Goal: Navigation & Orientation: Find specific page/section

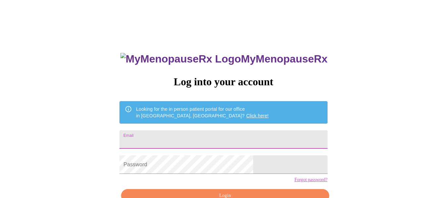
click at [170, 136] on input "Email" at bounding box center [224, 139] width 208 height 19
type input "kimberly.coleman21@gmail.com"
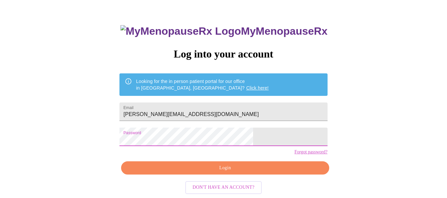
scroll to position [39, 0]
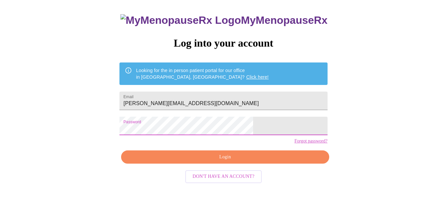
click at [229, 162] on span "Login" at bounding box center [225, 157] width 193 height 8
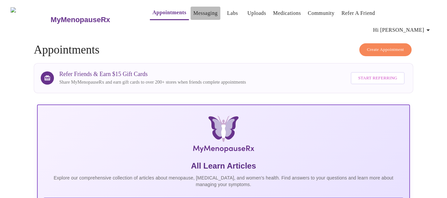
click at [196, 15] on link "Messaging" at bounding box center [205, 13] width 24 height 9
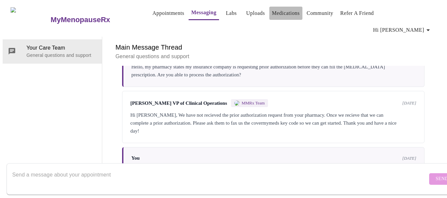
click at [280, 13] on link "Medications" at bounding box center [286, 13] width 28 height 9
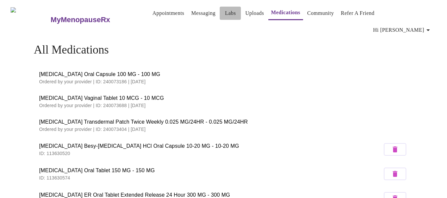
click at [225, 14] on link "Labs" at bounding box center [230, 13] width 11 height 9
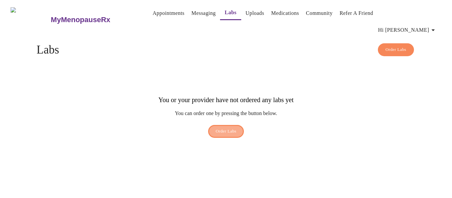
click at [223, 125] on button "Order Labs" at bounding box center [226, 131] width 36 height 13
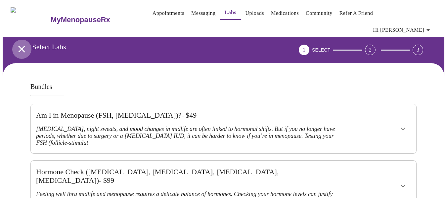
click at [16, 43] on icon "open drawer" at bounding box center [22, 49] width 12 height 12
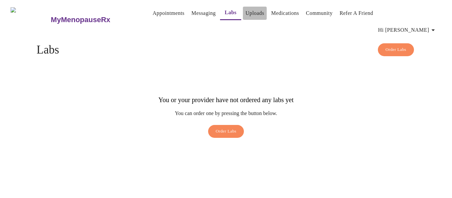
click at [249, 17] on link "Uploads" at bounding box center [255, 13] width 19 height 9
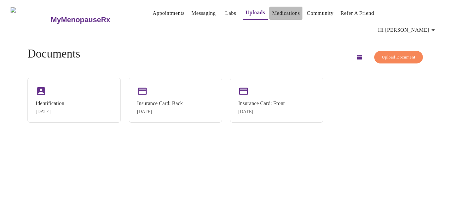
click at [276, 13] on link "Medications" at bounding box center [286, 13] width 28 height 9
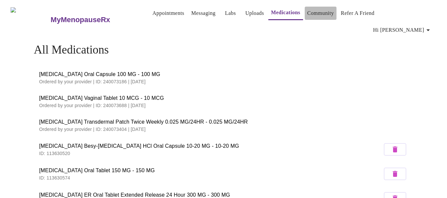
click at [318, 15] on link "Community" at bounding box center [321, 13] width 27 height 9
click at [53, 16] on h3 "MyMenopauseRx" at bounding box center [81, 20] width 60 height 9
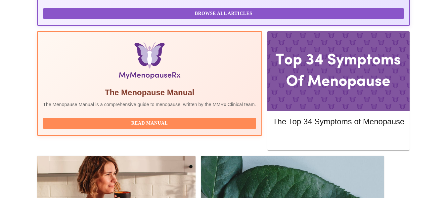
scroll to position [286, 0]
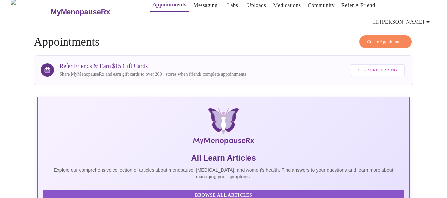
scroll to position [0, 0]
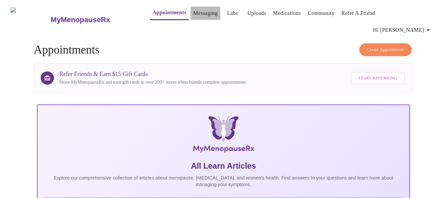
click at [195, 15] on link "Messaging" at bounding box center [205, 13] width 24 height 9
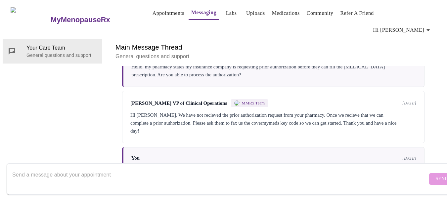
click at [51, 16] on h3 "MyMenopauseRx" at bounding box center [81, 20] width 60 height 9
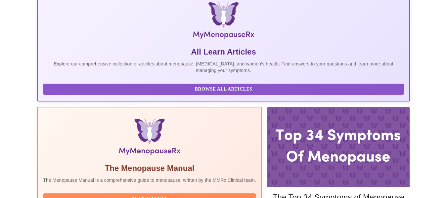
scroll to position [116, 0]
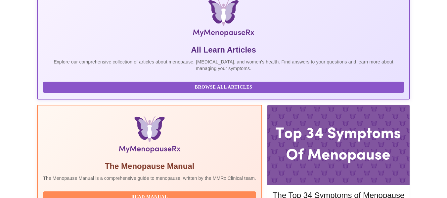
click at [166, 193] on span "Read Manual" at bounding box center [150, 197] width 200 height 8
